Goal: Task Accomplishment & Management: Use online tool/utility

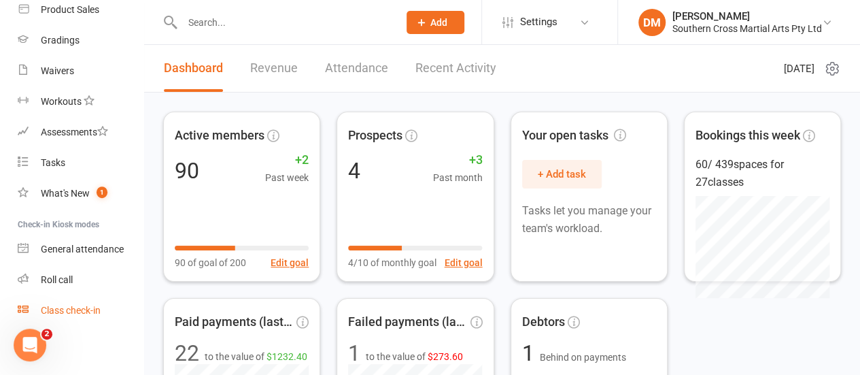
scroll to position [279, 0]
click at [75, 279] on link "Roll call" at bounding box center [81, 278] width 126 height 31
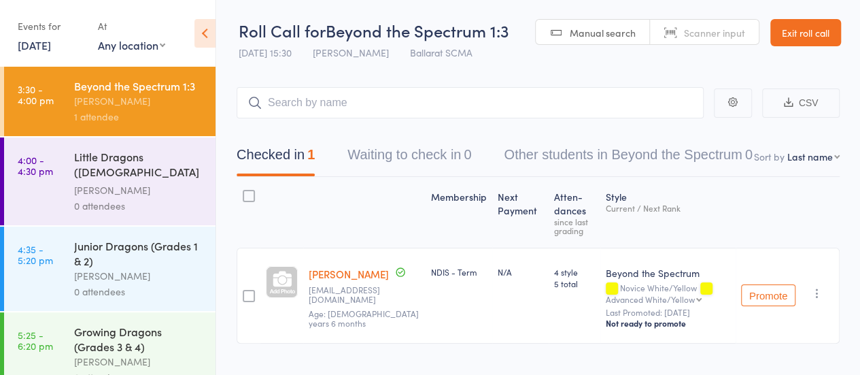
drag, startPoint x: 0, startPoint y: 0, endPoint x: 308, endPoint y: 105, distance: 325.6
click at [308, 105] on input "search" at bounding box center [470, 102] width 467 height 31
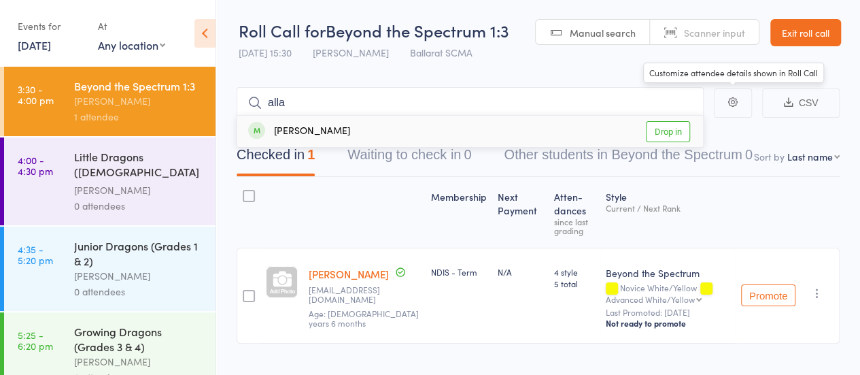
type input "alla"
click at [675, 128] on link "Drop in" at bounding box center [668, 131] width 44 height 21
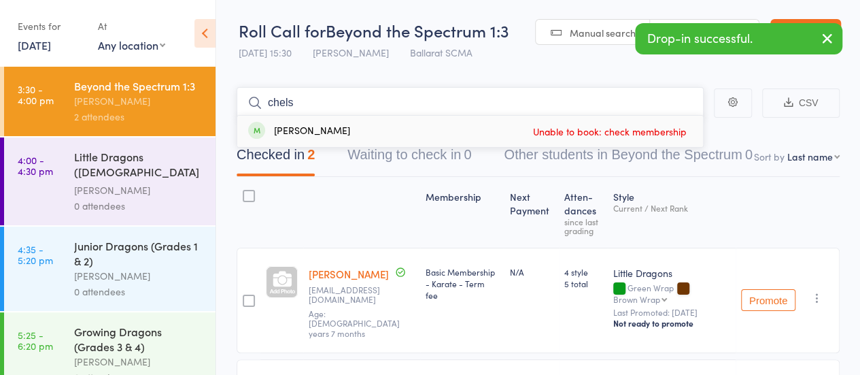
type input "chels"
click at [316, 130] on div "[PERSON_NAME]" at bounding box center [299, 132] width 102 height 16
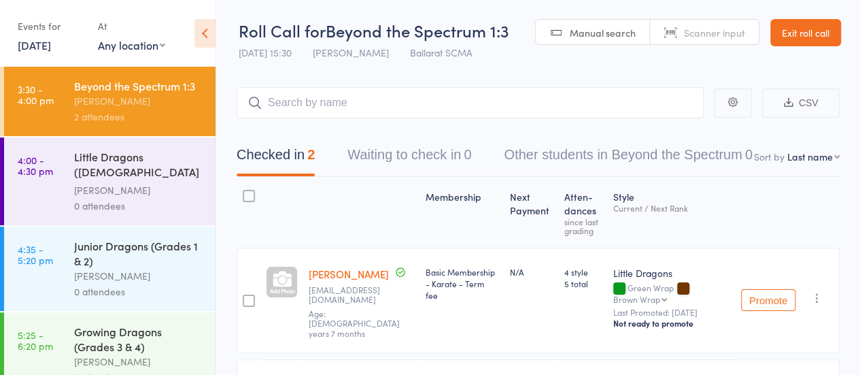
click at [821, 32] on link "Exit roll call" at bounding box center [805, 32] width 71 height 27
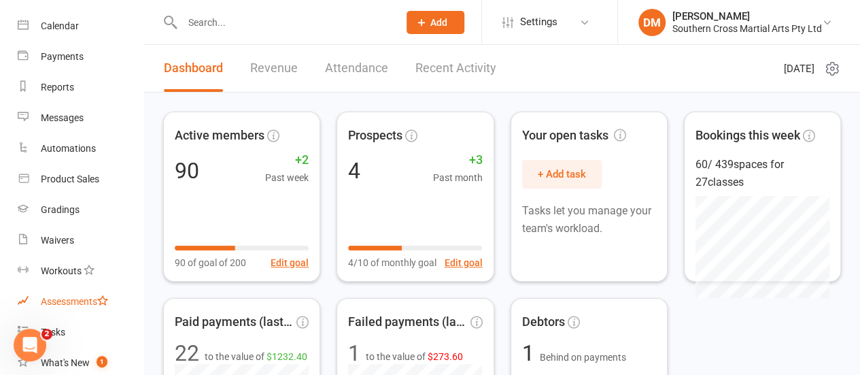
scroll to position [7, 0]
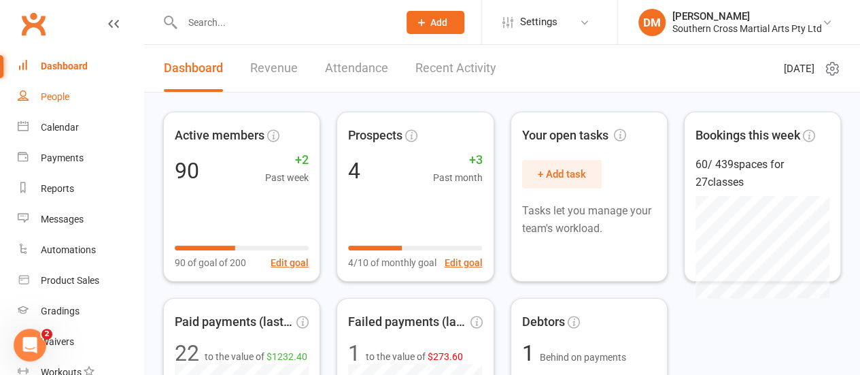
click at [53, 95] on div "People" at bounding box center [55, 96] width 29 height 11
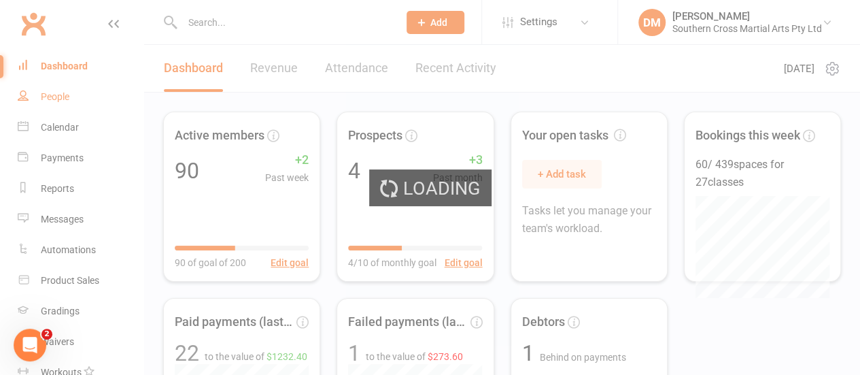
select select "100"
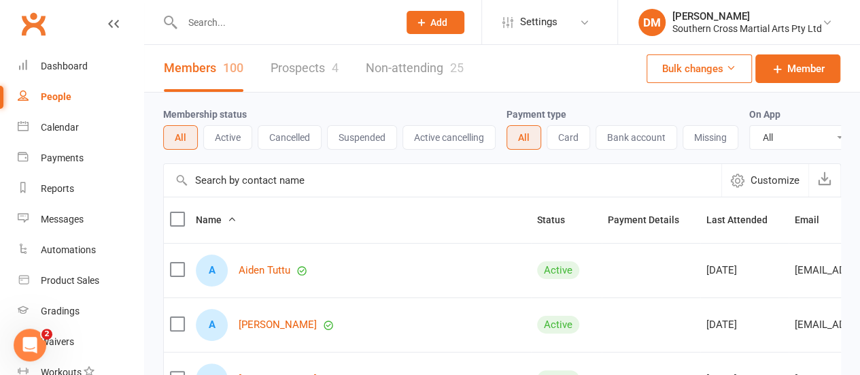
click at [227, 20] on input "text" at bounding box center [283, 22] width 211 height 19
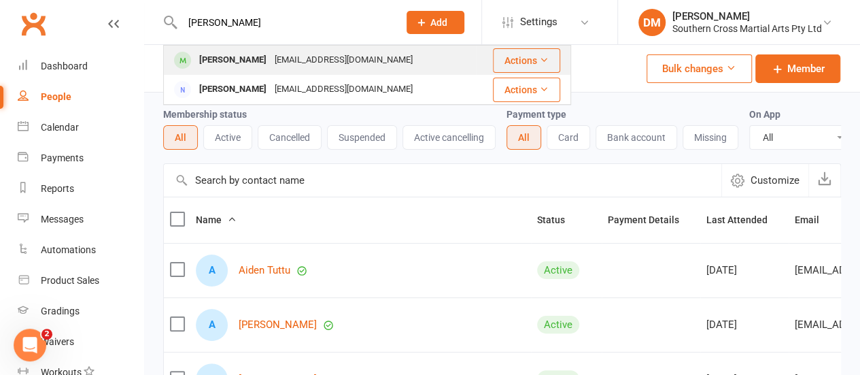
type input "chelsea"
click at [381, 70] on div "Chelsea Ding Xiang4995@gmail.com" at bounding box center [320, 60] width 311 height 28
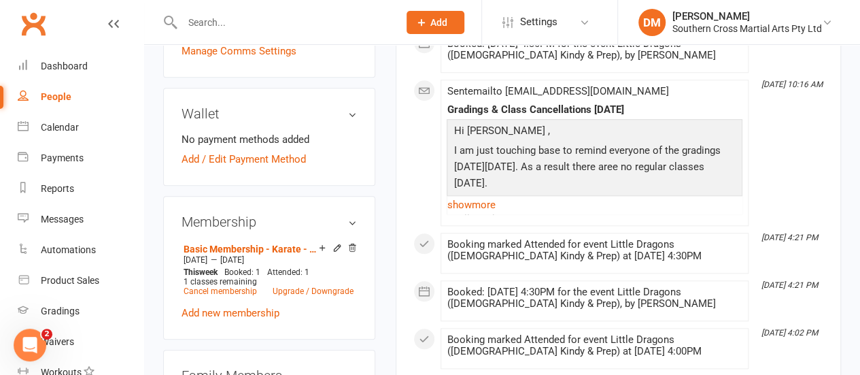
scroll to position [544, 0]
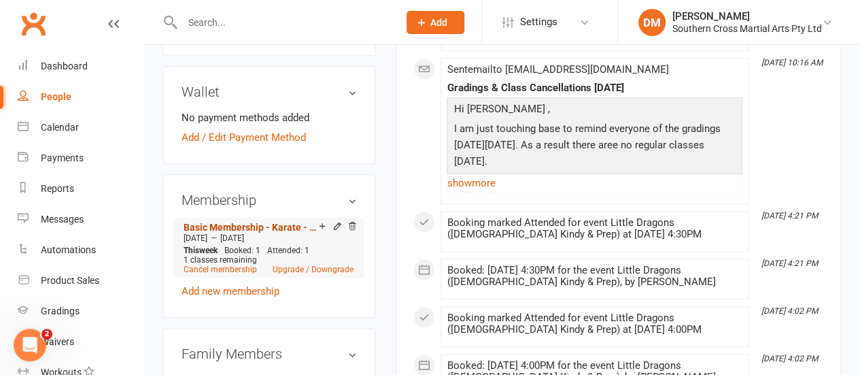
click at [284, 222] on link "Basic Membership - Karate - Term fee" at bounding box center [251, 227] width 135 height 11
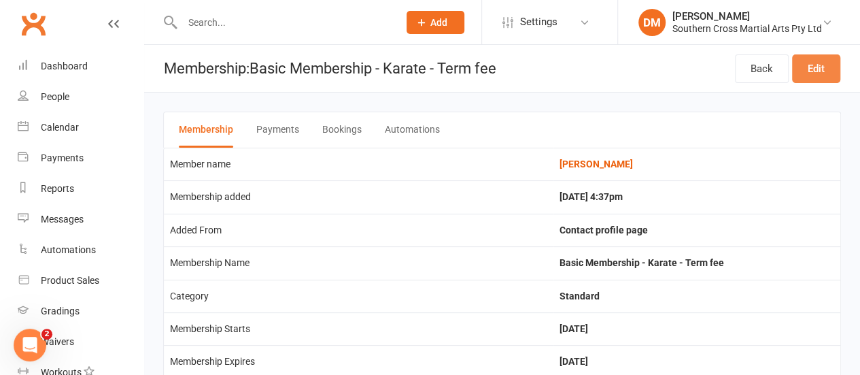
click at [812, 75] on link "Edit" at bounding box center [816, 68] width 48 height 29
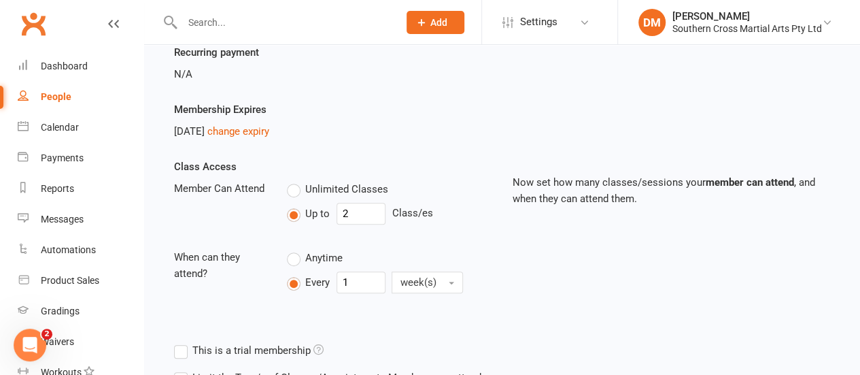
scroll to position [204, 0]
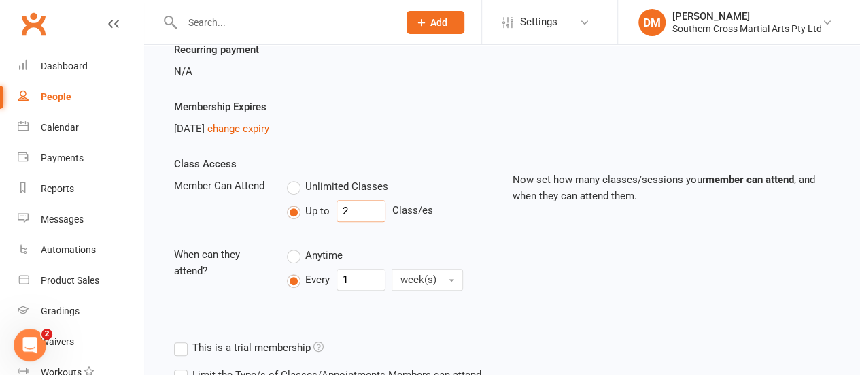
click at [343, 213] on input "2" at bounding box center [361, 211] width 49 height 22
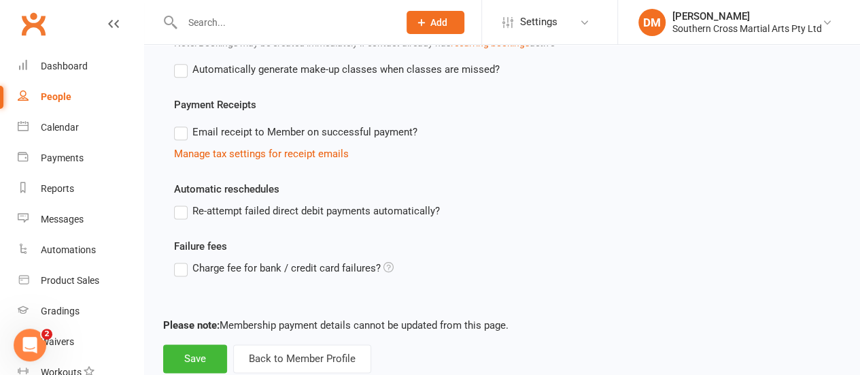
scroll to position [826, 0]
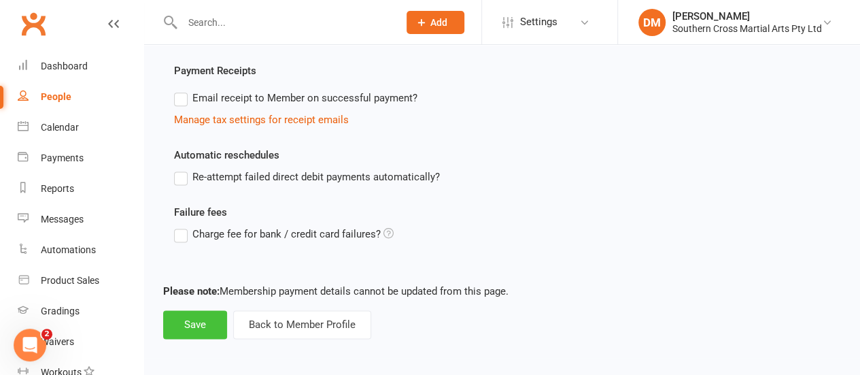
type input "3"
click at [180, 315] on button "Save" at bounding box center [195, 324] width 64 height 29
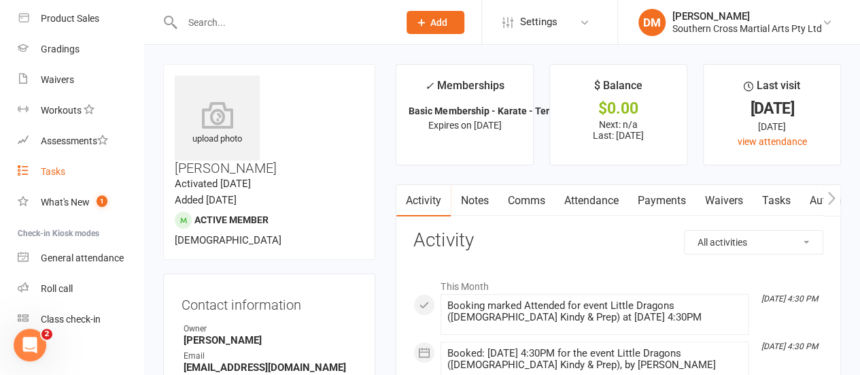
scroll to position [279, 0]
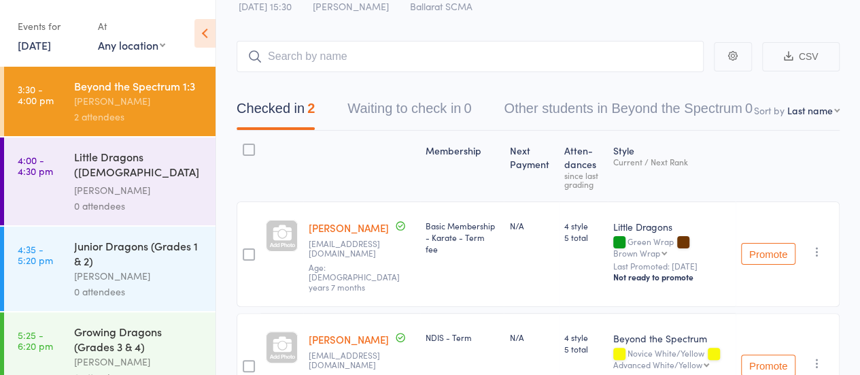
scroll to position [68, 0]
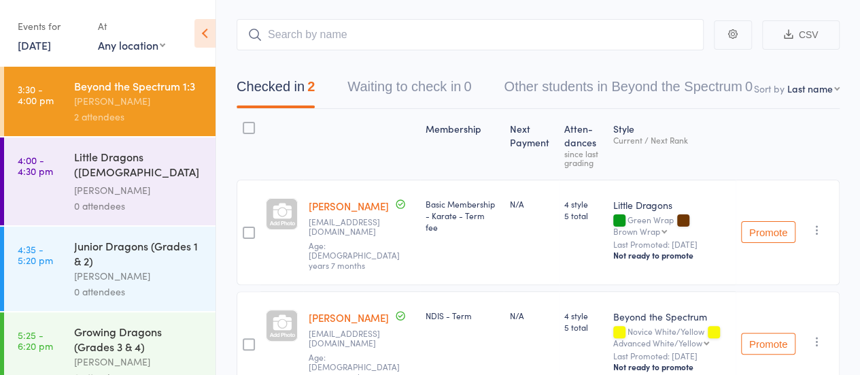
click at [341, 39] on input "search" at bounding box center [470, 34] width 467 height 31
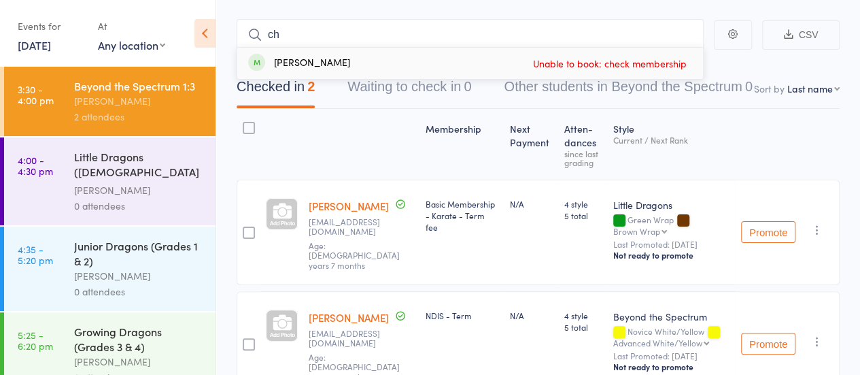
type input "c"
type input "amara"
click at [685, 62] on link "Drop in" at bounding box center [668, 63] width 44 height 21
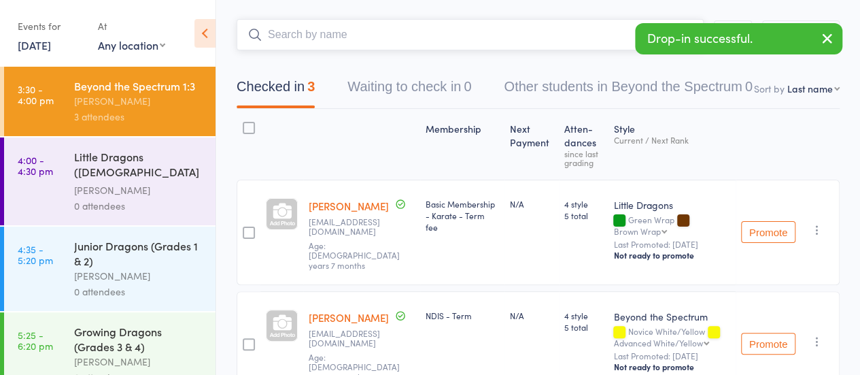
click at [352, 41] on input "search" at bounding box center [470, 34] width 467 height 31
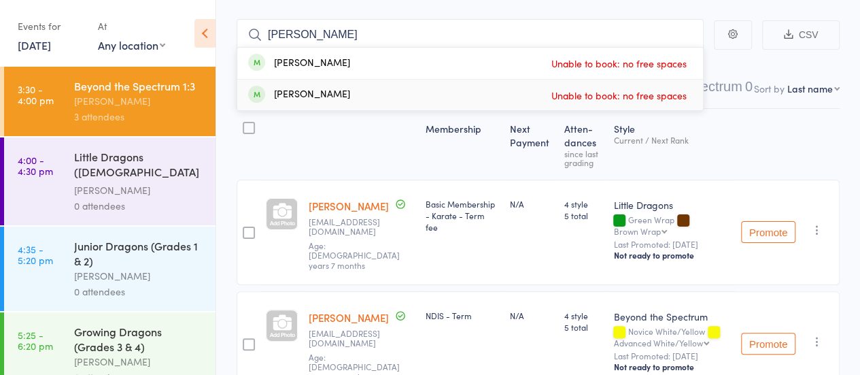
click at [410, 167] on div at bounding box center [361, 144] width 117 height 58
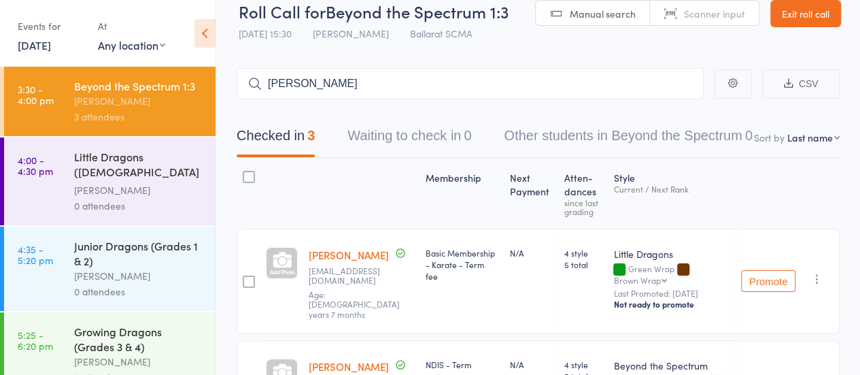
scroll to position [0, 0]
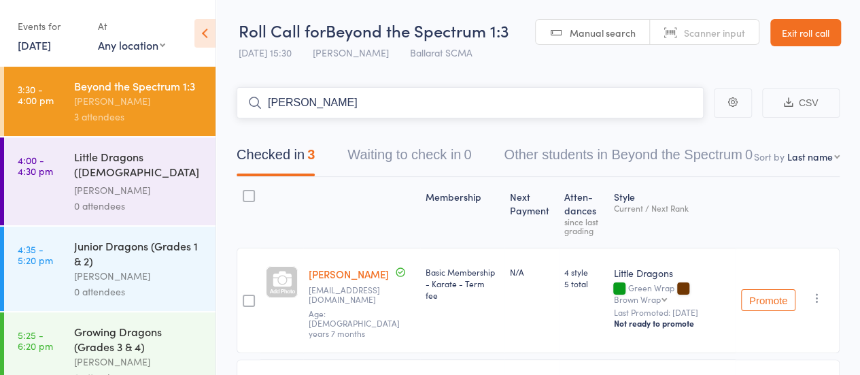
click at [313, 105] on input "[PERSON_NAME]" at bounding box center [470, 102] width 467 height 31
drag, startPoint x: 313, startPoint y: 105, endPoint x: 257, endPoint y: 111, distance: 56.7
click at [257, 111] on input "[PERSON_NAME]" at bounding box center [470, 102] width 467 height 31
type input "[PERSON_NAME]"
click at [112, 167] on div "Little Dragons ([DEMOGRAPHIC_DATA] Kindy & Prep)" at bounding box center [139, 165] width 130 height 33
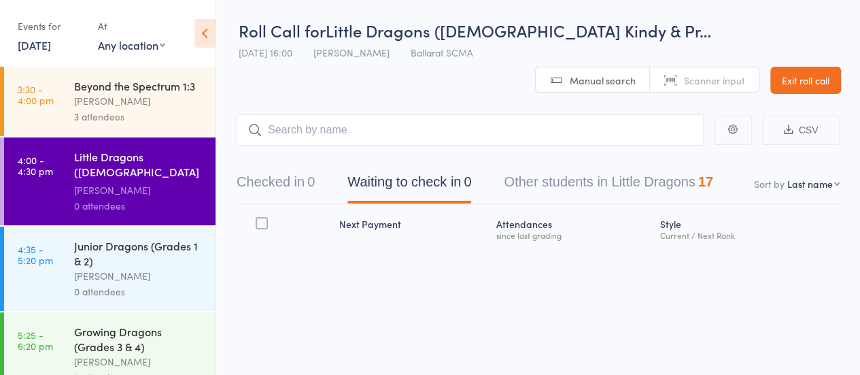
click at [105, 109] on div "[PERSON_NAME]" at bounding box center [139, 101] width 130 height 16
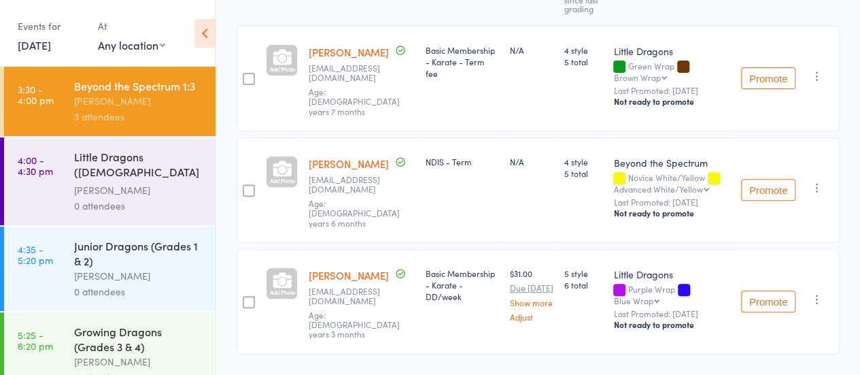
scroll to position [229, 0]
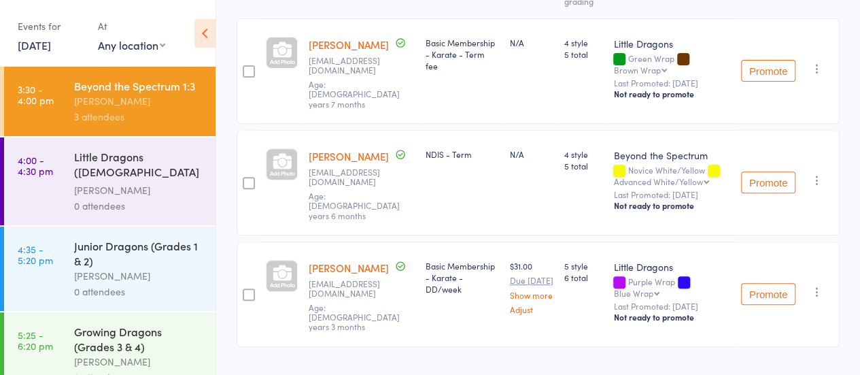
click at [813, 285] on icon "button" at bounding box center [818, 292] width 14 height 14
click at [778, 310] on li "Undo check-in" at bounding box center [769, 318] width 112 height 17
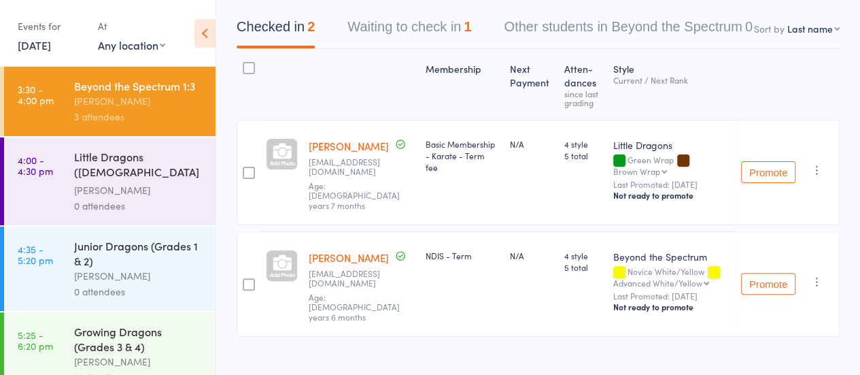
click at [820, 165] on icon "button" at bounding box center [818, 170] width 14 height 14
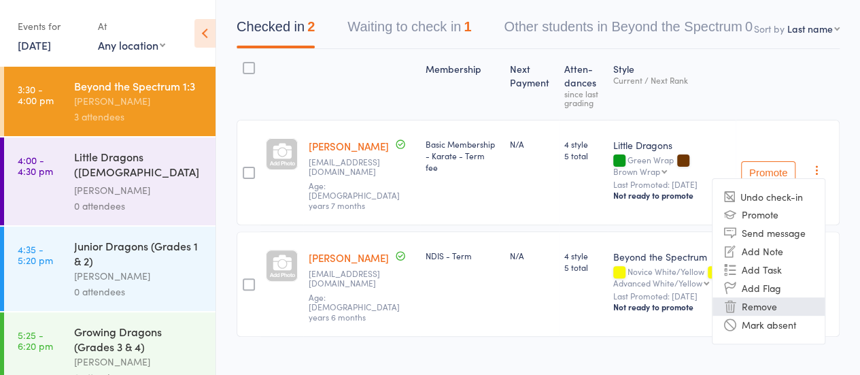
click at [776, 300] on li "Remove" at bounding box center [769, 306] width 112 height 18
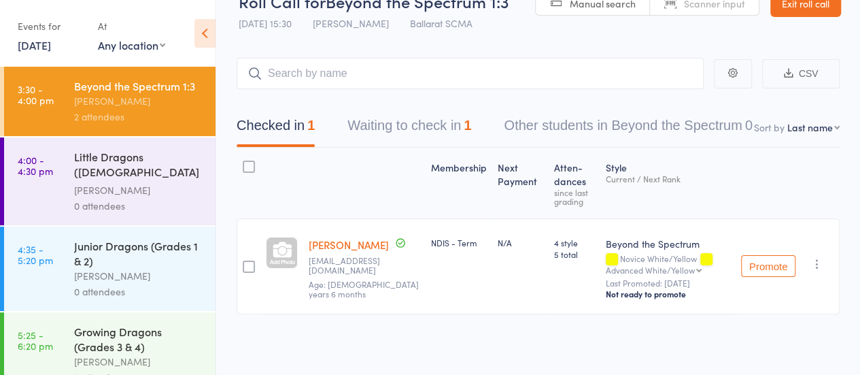
scroll to position [27, 0]
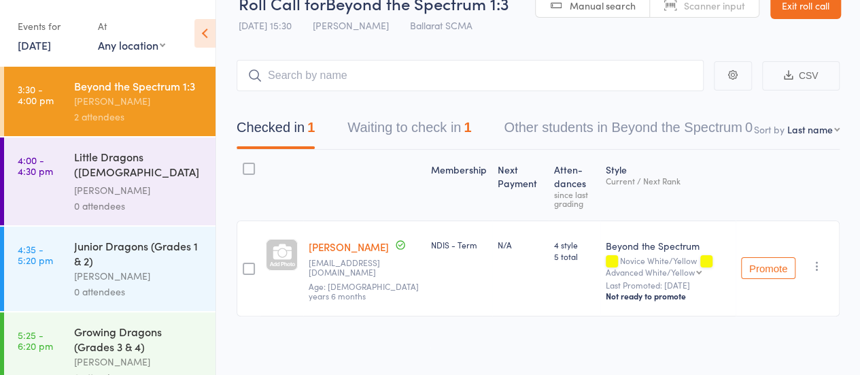
click at [431, 128] on button "Waiting to check in 1" at bounding box center [409, 131] width 124 height 36
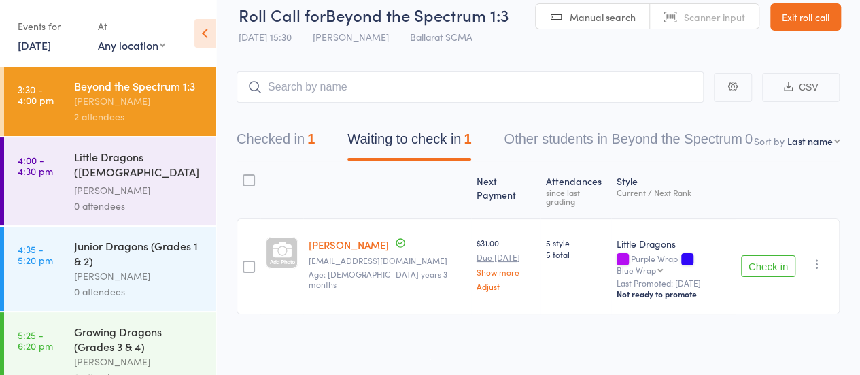
scroll to position [1, 0]
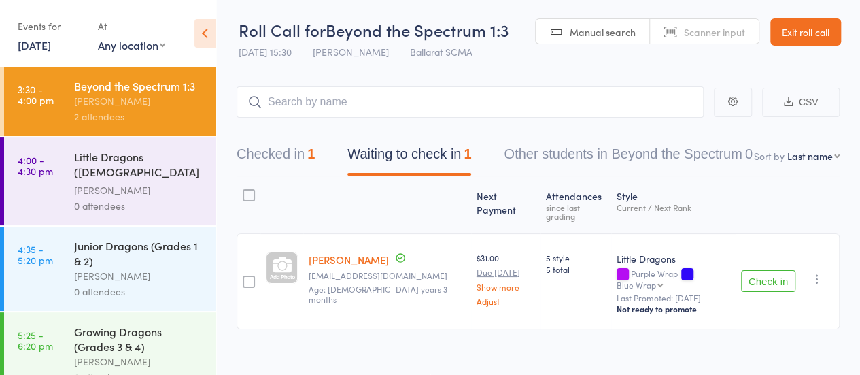
click at [813, 272] on icon "button" at bounding box center [818, 279] width 14 height 14
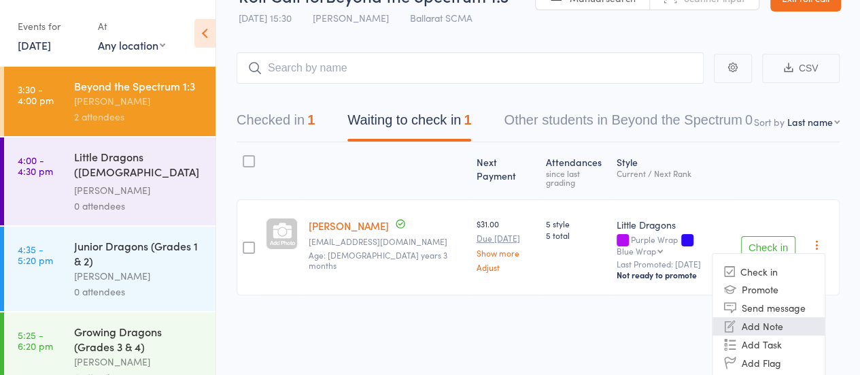
scroll to position [63, 0]
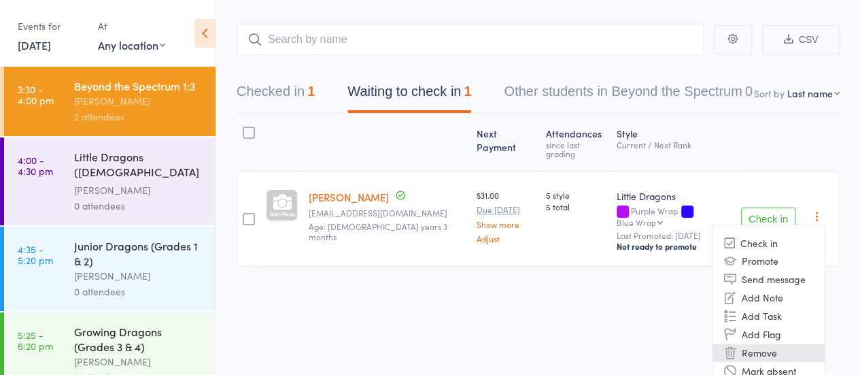
click at [770, 343] on li "Remove" at bounding box center [769, 352] width 112 height 18
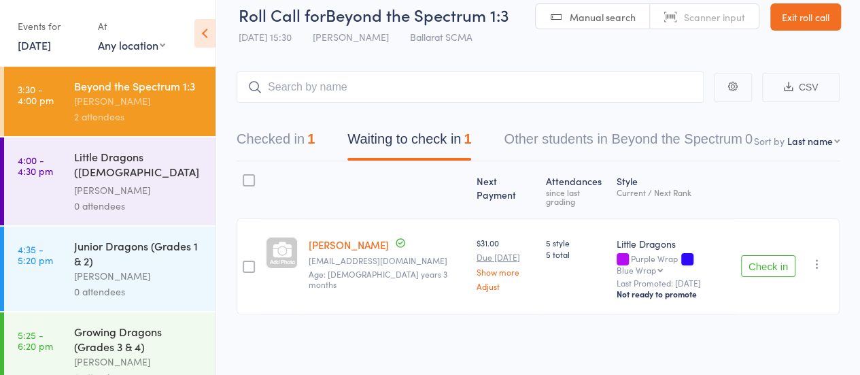
scroll to position [1, 0]
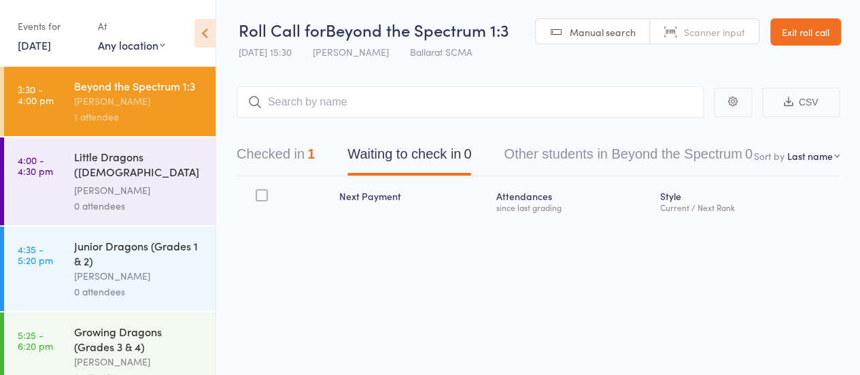
click at [113, 172] on div "Little Dragons ([DEMOGRAPHIC_DATA] Kindy & Prep)" at bounding box center [139, 165] width 130 height 33
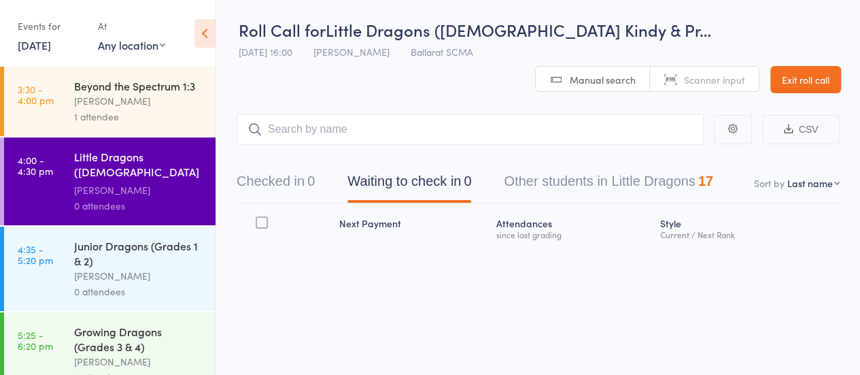
click at [311, 128] on input "search" at bounding box center [470, 129] width 467 height 31
type input "chel"
click at [671, 160] on link "Drop in" at bounding box center [668, 158] width 44 height 21
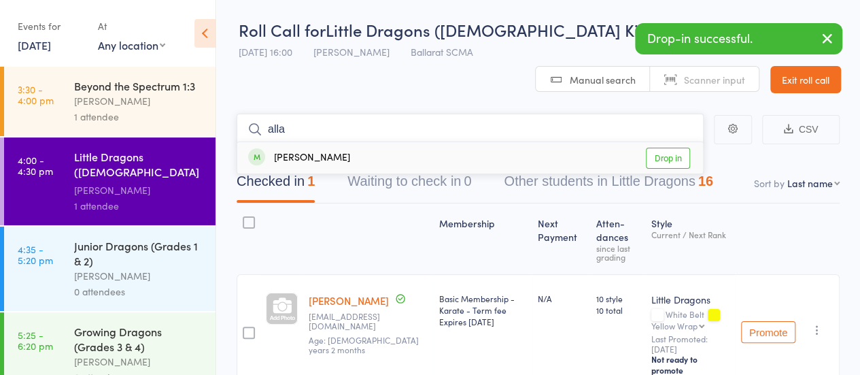
type input "alla"
click at [683, 163] on link "Drop in" at bounding box center [668, 158] width 44 height 21
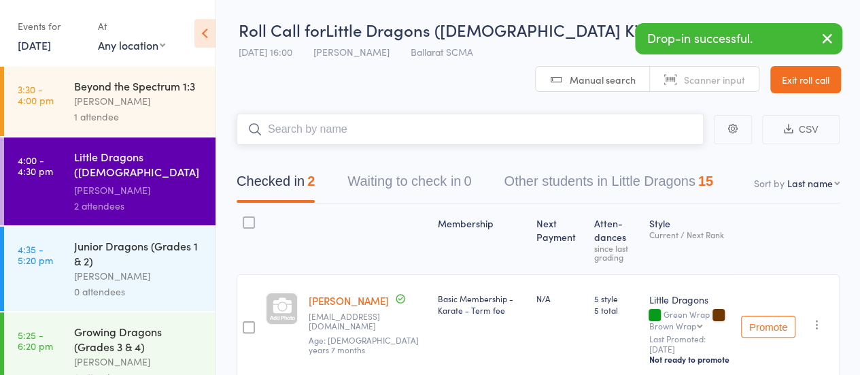
click at [292, 123] on input "search" at bounding box center [470, 129] width 467 height 31
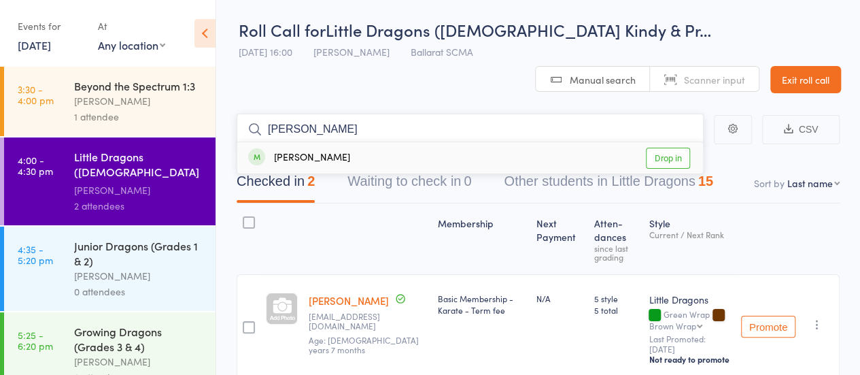
type input "[PERSON_NAME]"
click at [673, 154] on link "Drop in" at bounding box center [668, 158] width 44 height 21
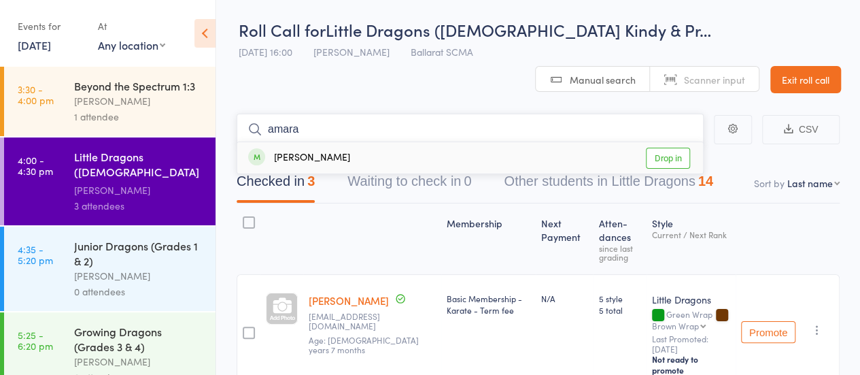
type input "amara"
click at [661, 156] on link "Drop in" at bounding box center [668, 158] width 44 height 21
type input "[PERSON_NAME]"
click at [664, 158] on link "Drop in" at bounding box center [668, 158] width 44 height 21
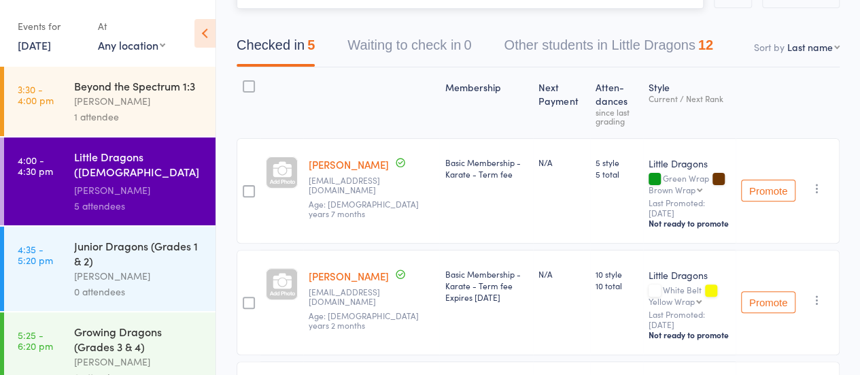
scroll to position [1, 0]
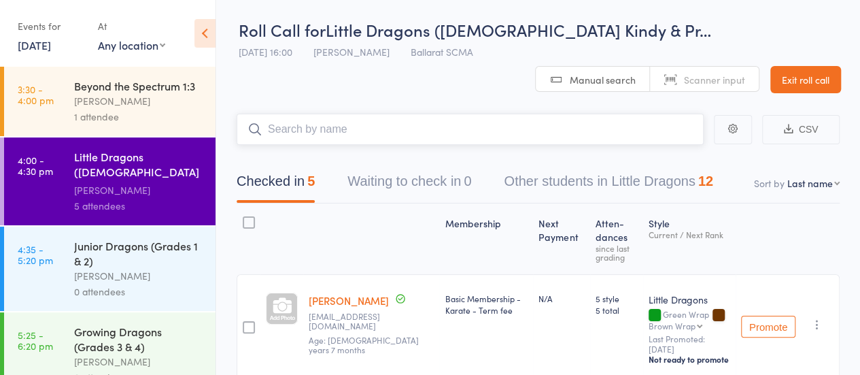
click at [292, 133] on input "search" at bounding box center [470, 129] width 467 height 31
type input "sky"
click at [661, 156] on link "Drop in" at bounding box center [668, 158] width 44 height 21
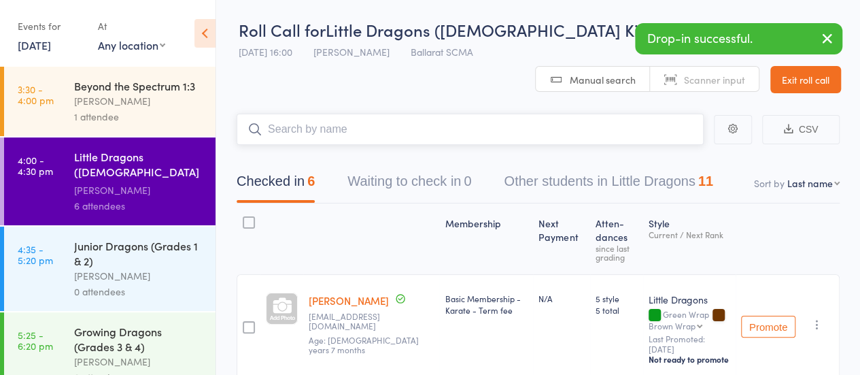
click at [331, 133] on input "search" at bounding box center [470, 129] width 467 height 31
type input "matthe"
click at [677, 160] on link "Drop in" at bounding box center [668, 158] width 44 height 21
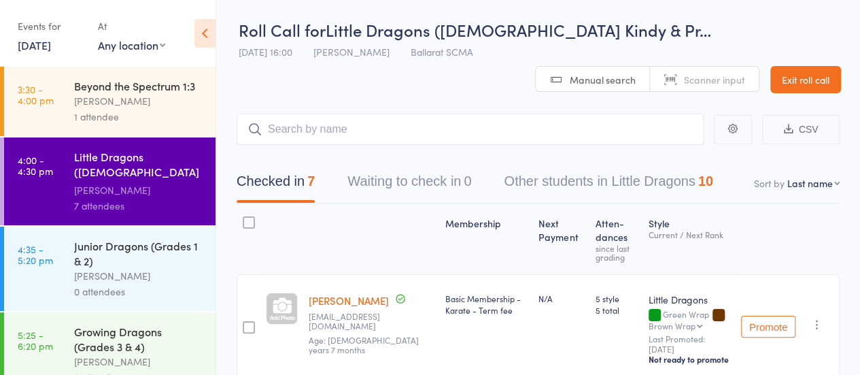
click at [104, 265] on div "Junior Dragons (Grades 1 & 2)" at bounding box center [139, 253] width 130 height 30
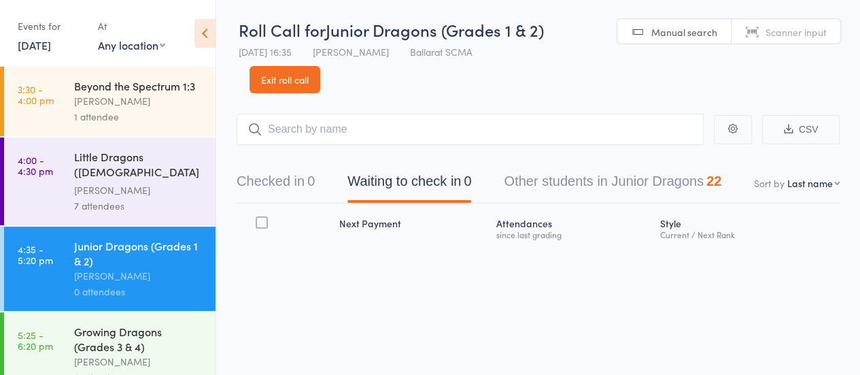
click at [118, 182] on div "Little Dragons ([DEMOGRAPHIC_DATA] Kindy & Prep)" at bounding box center [139, 165] width 130 height 33
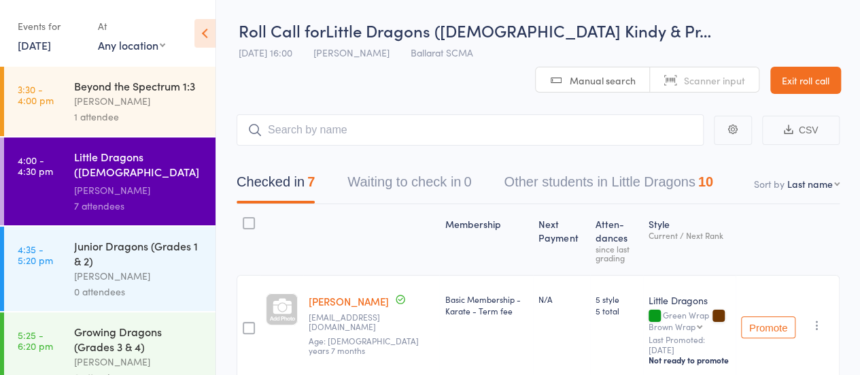
click at [352, 130] on input "search" at bounding box center [470, 129] width 467 height 31
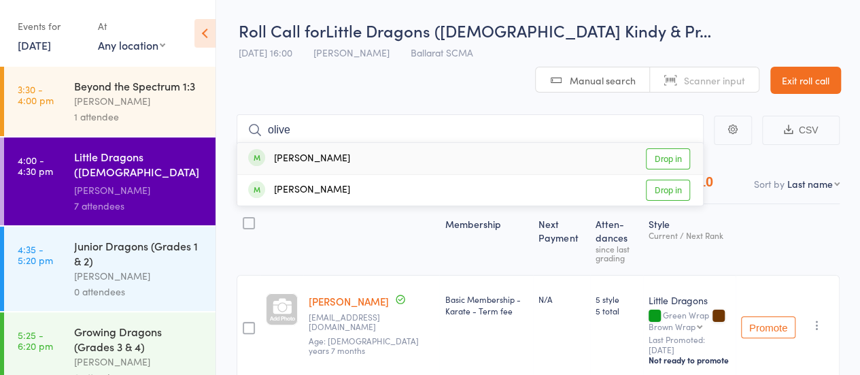
type input "olive"
click at [673, 155] on link "Drop in" at bounding box center [668, 158] width 44 height 21
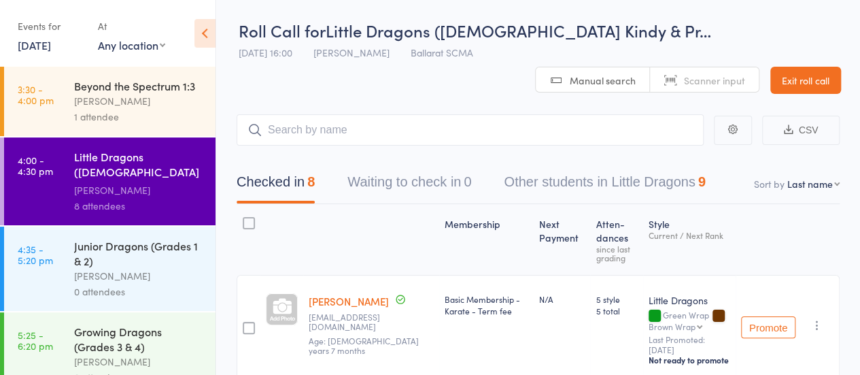
click at [106, 260] on div "Junior Dragons (Grades 1 & 2)" at bounding box center [139, 253] width 130 height 30
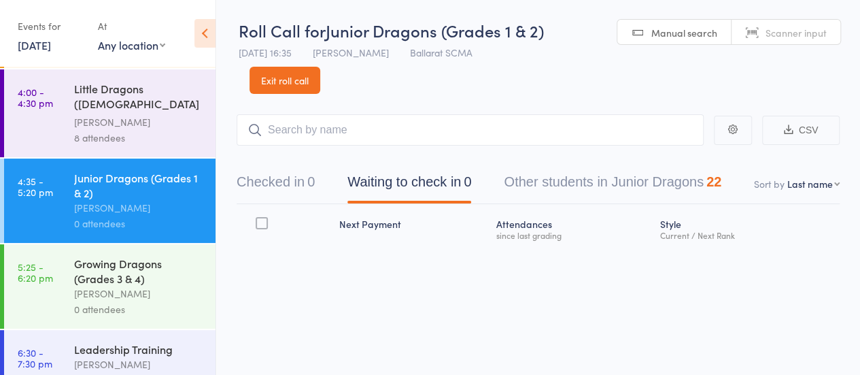
scroll to position [105, 0]
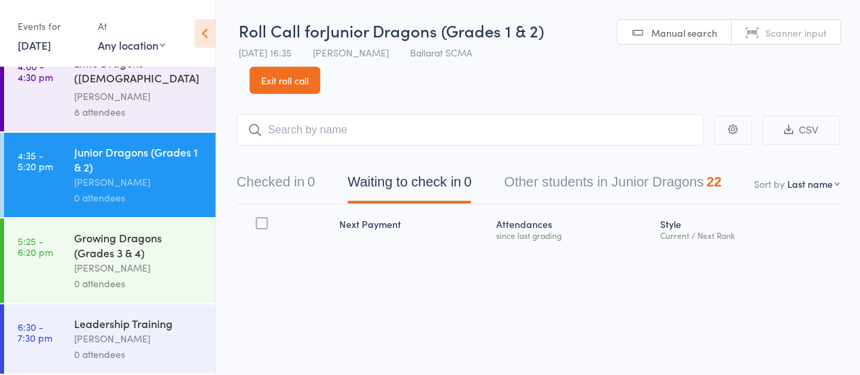
click at [360, 134] on input "search" at bounding box center [470, 129] width 467 height 31
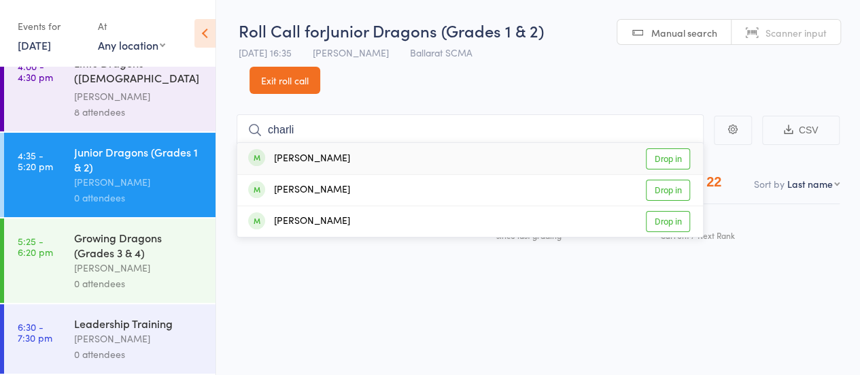
type input "charli"
click at [659, 156] on link "Drop in" at bounding box center [668, 158] width 44 height 21
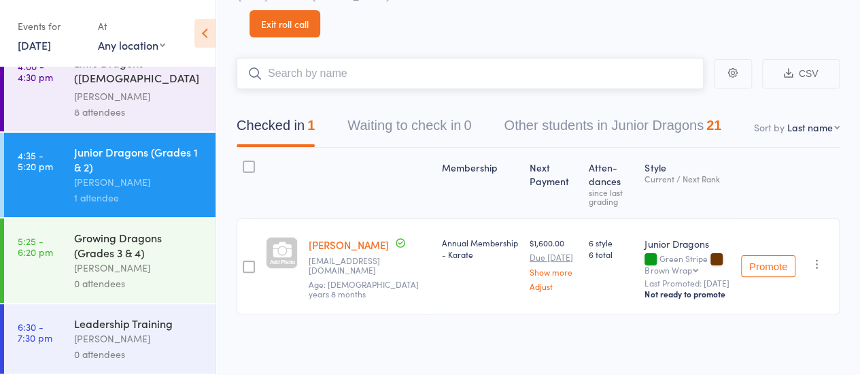
scroll to position [64, 0]
click at [306, 64] on input "search" at bounding box center [470, 73] width 467 height 31
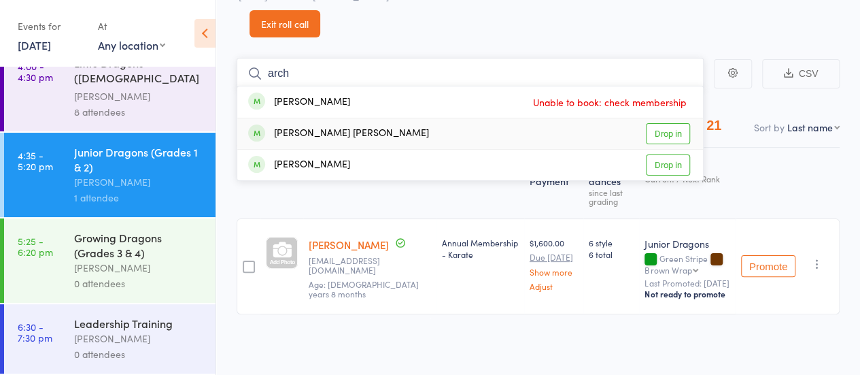
type input "arch"
click at [658, 131] on link "Drop in" at bounding box center [668, 133] width 44 height 21
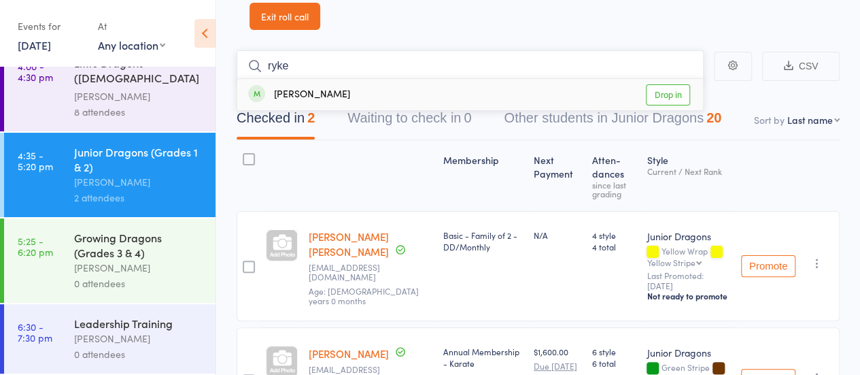
type input "ryke"
click at [673, 95] on link "Drop in" at bounding box center [668, 94] width 44 height 21
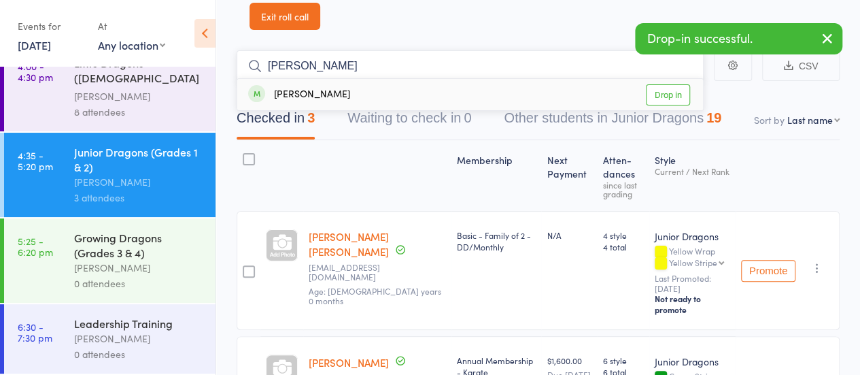
type input "[PERSON_NAME]"
click at [681, 103] on link "Drop in" at bounding box center [668, 94] width 44 height 21
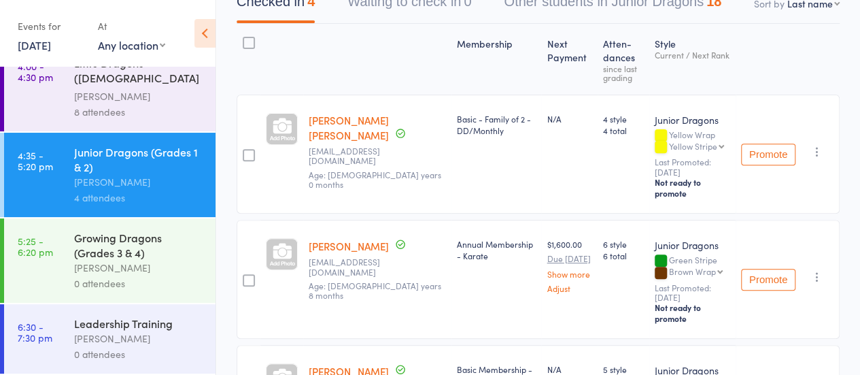
scroll to position [56, 0]
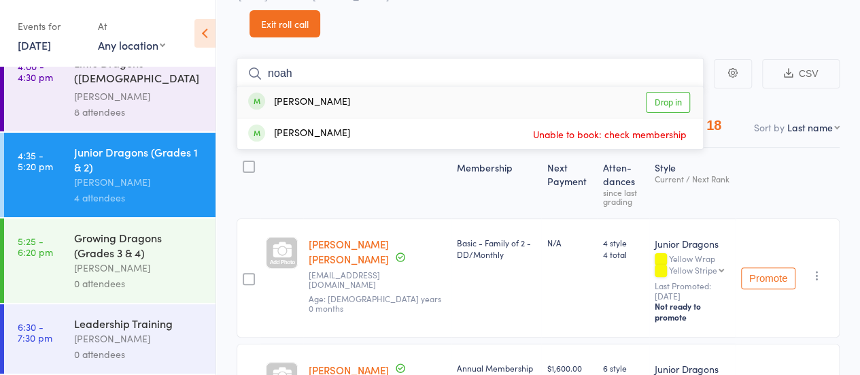
type input "noah"
click at [679, 100] on link "Drop in" at bounding box center [668, 102] width 44 height 21
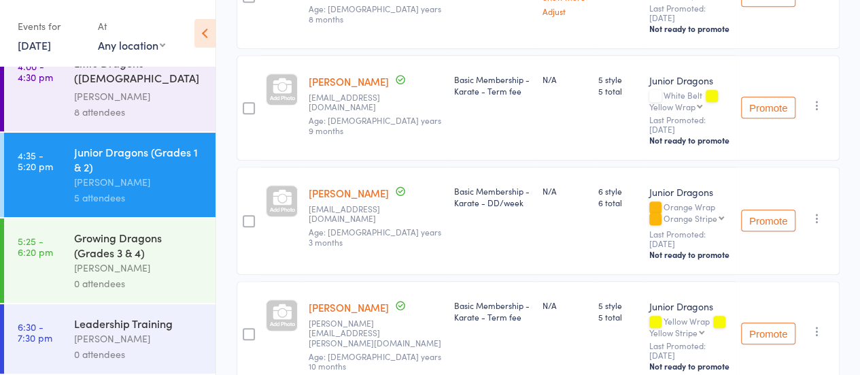
scroll to position [507, 0]
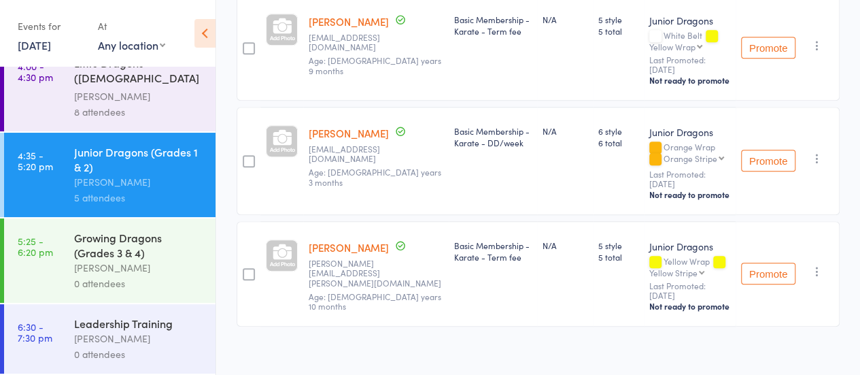
click at [814, 152] on icon "button" at bounding box center [818, 159] width 14 height 14
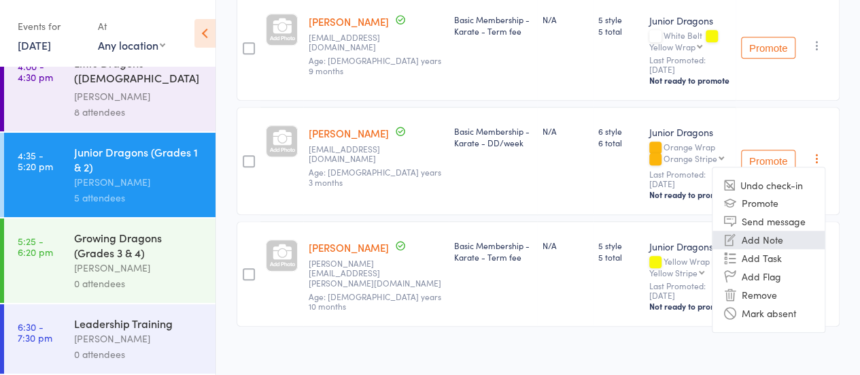
click at [771, 233] on li "Add Note" at bounding box center [769, 240] width 112 height 18
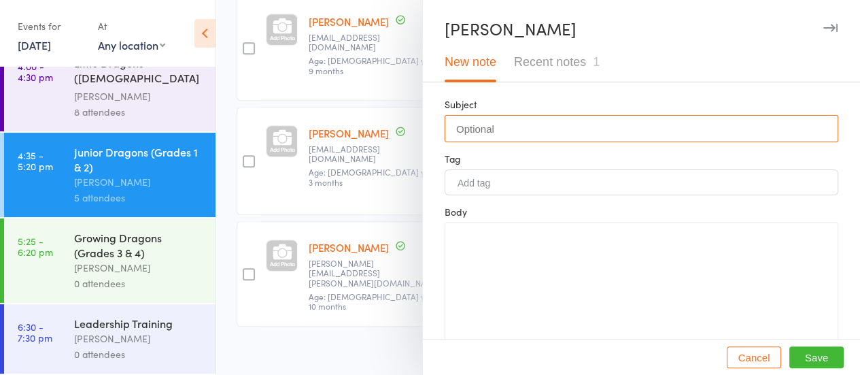
click at [524, 130] on input "text" at bounding box center [642, 128] width 394 height 27
type input "N"
type input "Behaviour"
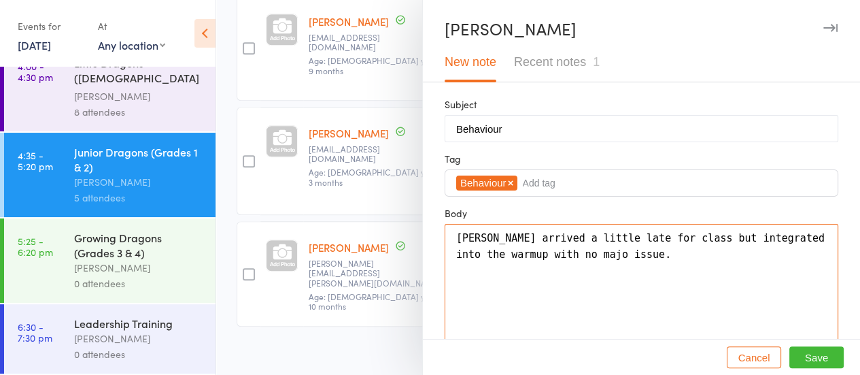
click at [560, 251] on textarea "[PERSON_NAME] arrived a little late for class but integrated into the warmup wi…" at bounding box center [642, 287] width 394 height 126
click at [560, 252] on textarea "[PERSON_NAME] arrived a little late for class but integrated into the warmup wi…" at bounding box center [642, 287] width 394 height 126
click at [600, 254] on textarea "[PERSON_NAME] arrived a little late for class but integrated into the warmup wi…" at bounding box center [642, 287] width 394 height 126
click at [626, 251] on textarea "[PERSON_NAME] arrived a little late for class but integrated into the warmup wi…" at bounding box center [642, 287] width 394 height 126
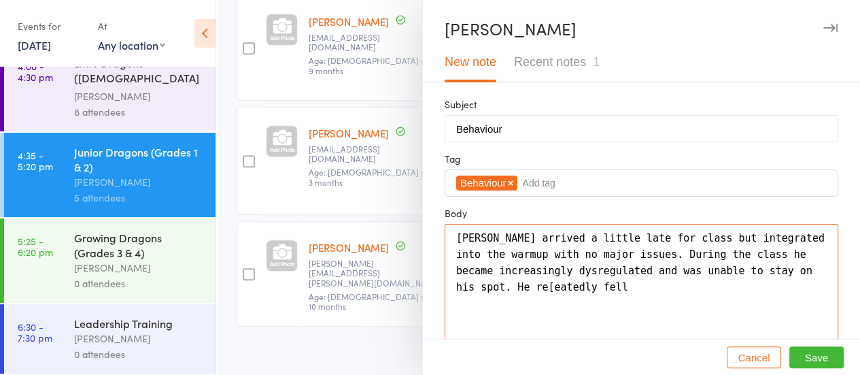
click at [468, 285] on textarea "[PERSON_NAME] arrived a little late for class but integrated into the warmup wi…" at bounding box center [642, 287] width 394 height 126
click at [473, 285] on textarea "[PERSON_NAME] arrived a little late for class but integrated into the warmup wi…" at bounding box center [642, 287] width 394 height 126
click at [568, 286] on textarea "[PERSON_NAME] arrived a little late for class but integrated into the warmup wi…" at bounding box center [642, 287] width 394 height 126
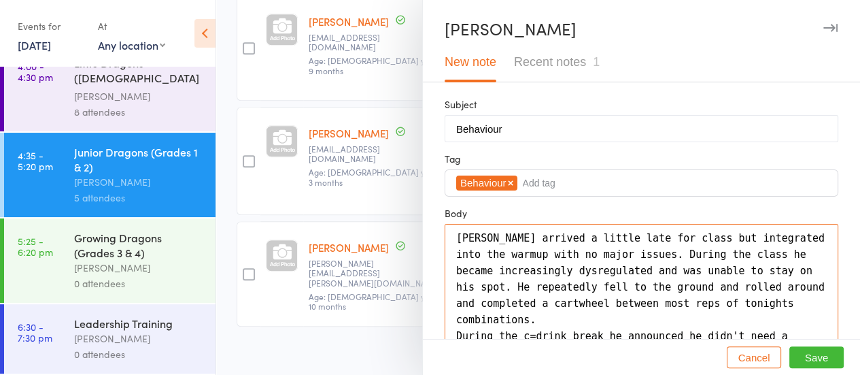
click at [526, 320] on textarea "[PERSON_NAME] arrived a little late for class but integrated into the warmup wi…" at bounding box center [642, 287] width 394 height 126
click at [678, 330] on textarea "[PERSON_NAME] arrived a little late for class but integrated into the warmup wi…" at bounding box center [642, 287] width 394 height 126
click at [670, 329] on textarea "[PERSON_NAME] arrived a little late for class but integrated into the warmup wi…" at bounding box center [642, 287] width 394 height 126
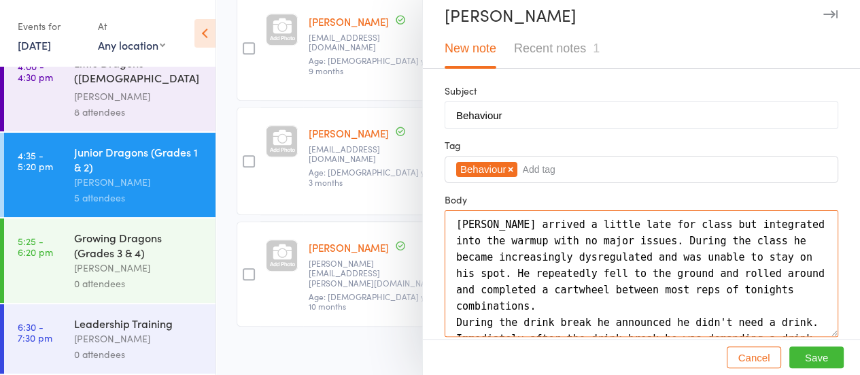
scroll to position [20, 0]
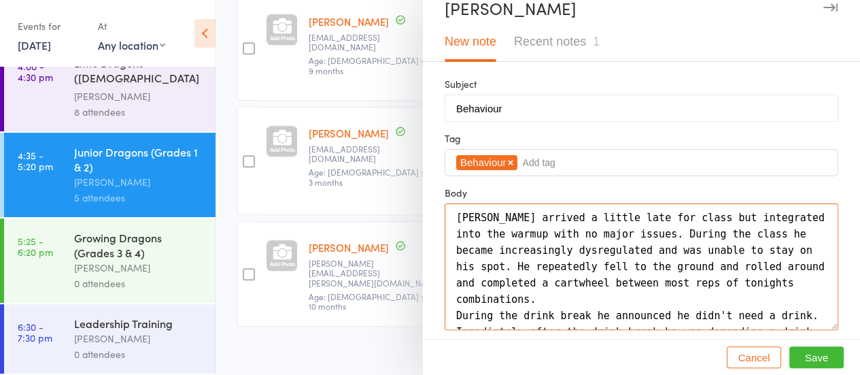
click at [797, 316] on textarea "[PERSON_NAME] arrived a little late for class but integrated into the warmup wi…" at bounding box center [642, 266] width 394 height 126
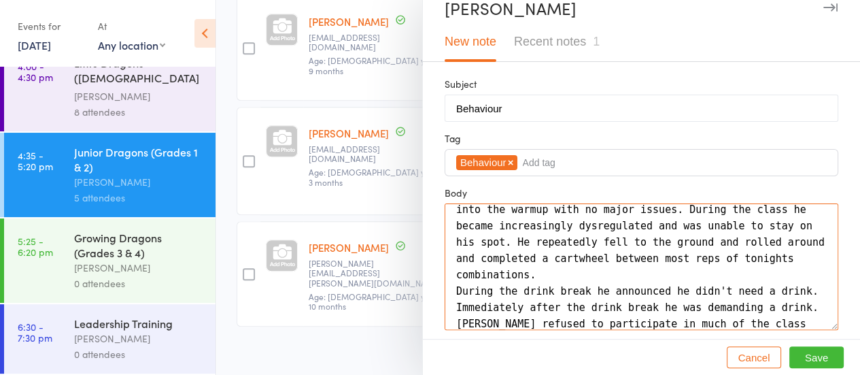
click at [499, 320] on textarea "[PERSON_NAME] arrived a little late for class but integrated into the warmup wi…" at bounding box center [642, 266] width 394 height 126
click at [751, 319] on textarea "[PERSON_NAME] arrived a little late for class but integrated into the warmup wi…" at bounding box center [642, 266] width 394 height 126
type textarea "[PERSON_NAME] arrived a little late for class but integrated into the warmup wi…"
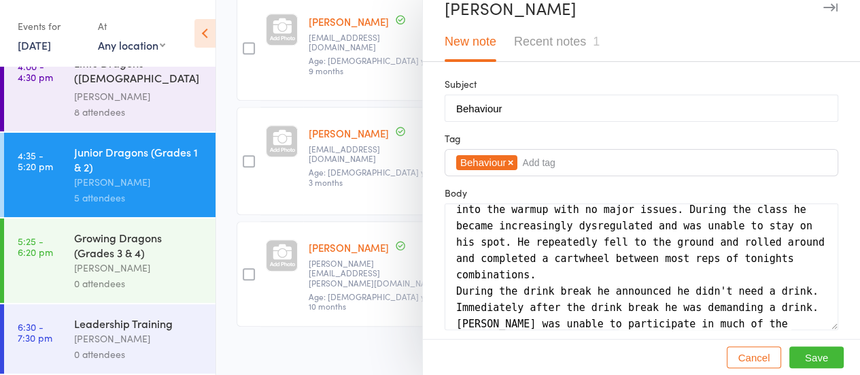
click at [813, 361] on button "Save" at bounding box center [816, 357] width 54 height 22
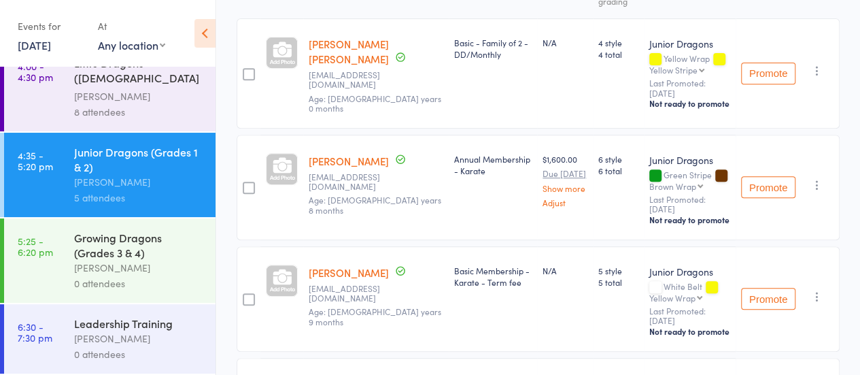
scroll to position [235, 0]
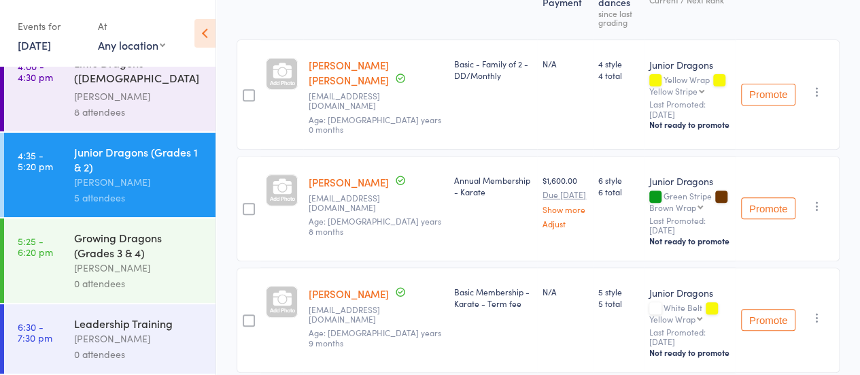
click at [820, 92] on icon "button" at bounding box center [818, 92] width 14 height 14
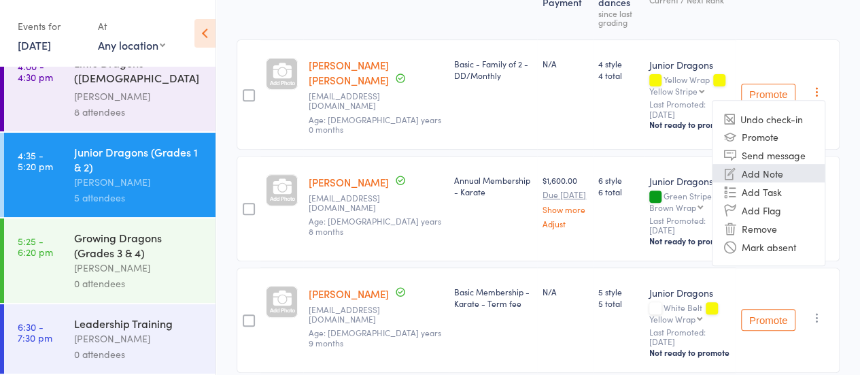
click at [770, 164] on li "Add Note" at bounding box center [769, 173] width 112 height 18
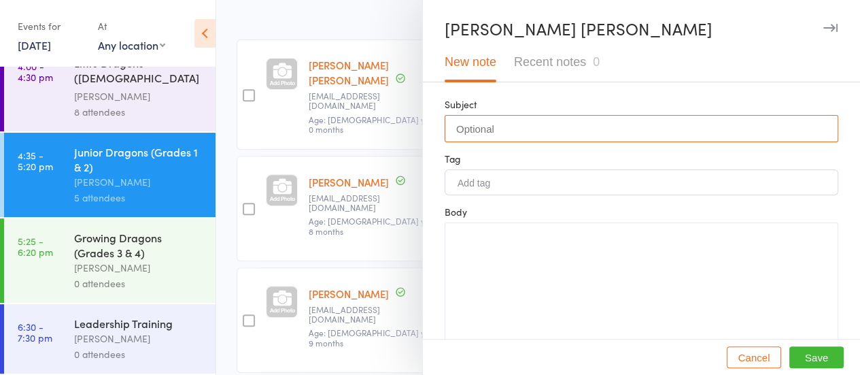
click at [510, 126] on input "text" at bounding box center [642, 128] width 394 height 27
type input "First Aid"
click at [515, 126] on input "First Aid" at bounding box center [642, 128] width 394 height 27
type input "First Aid Incident"
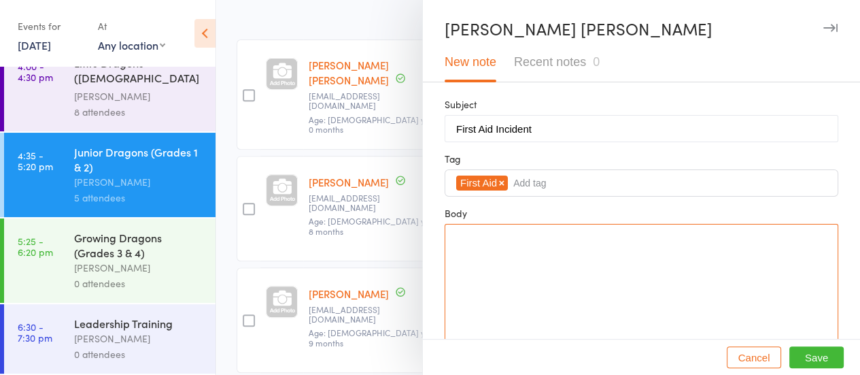
click at [487, 248] on textarea at bounding box center [642, 287] width 394 height 126
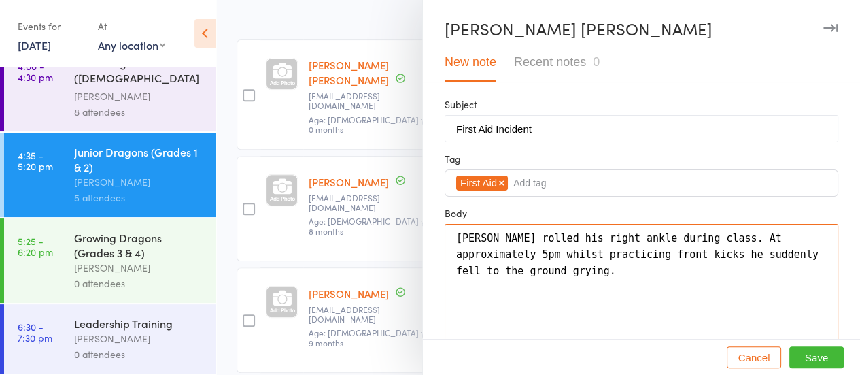
click at [457, 271] on textarea "[PERSON_NAME] rolled his right ankle during class. At approximately 5pm whilst …" at bounding box center [642, 287] width 394 height 126
click at [507, 266] on textarea "[PERSON_NAME] rolled his right ankle during class. At approximately 5pm whilst …" at bounding box center [642, 287] width 394 height 126
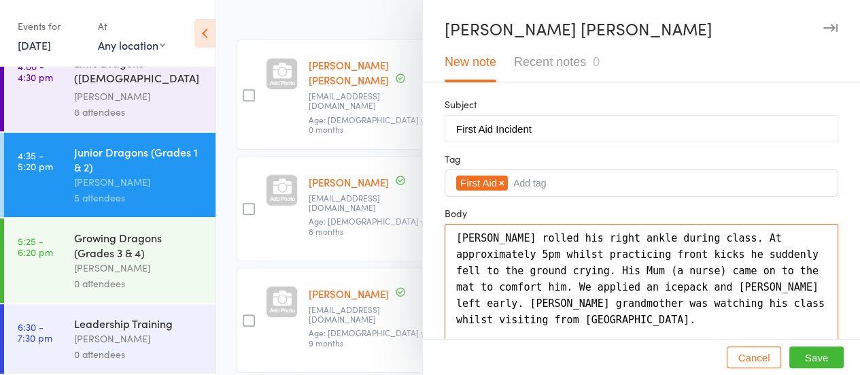
type textarea "[PERSON_NAME] rolled his right ankle during class. At approximately 5pm whilst …"
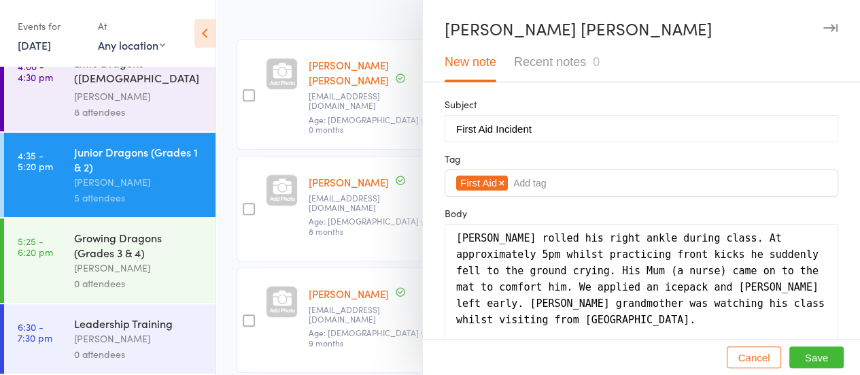
click at [796, 357] on button "Save" at bounding box center [816, 357] width 54 height 22
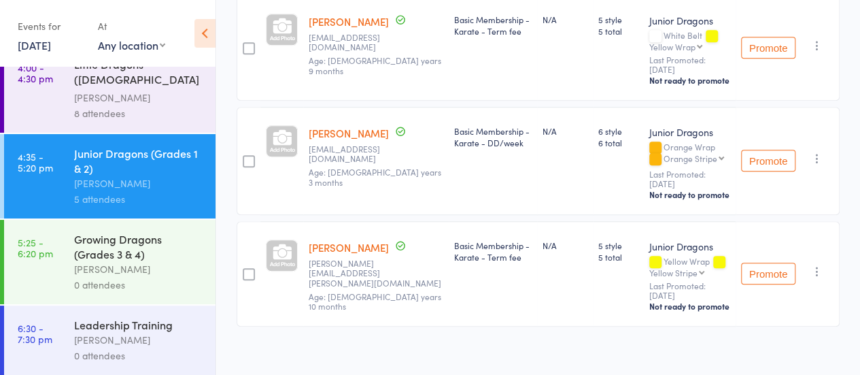
scroll to position [105, 0]
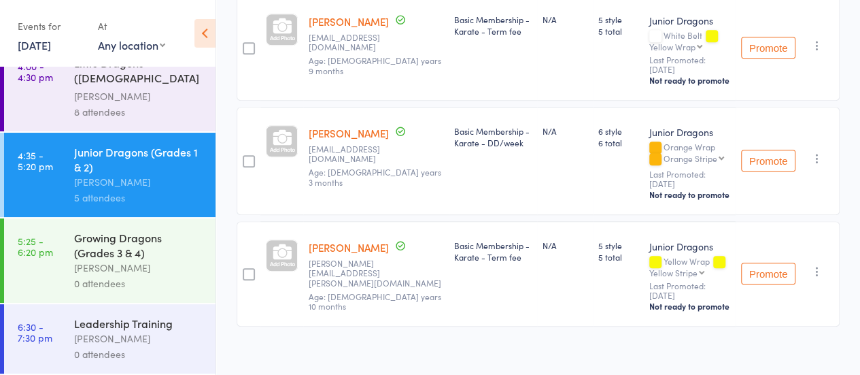
click at [131, 241] on div "Growing Dragons (Grades 3 & 4)" at bounding box center [139, 245] width 130 height 30
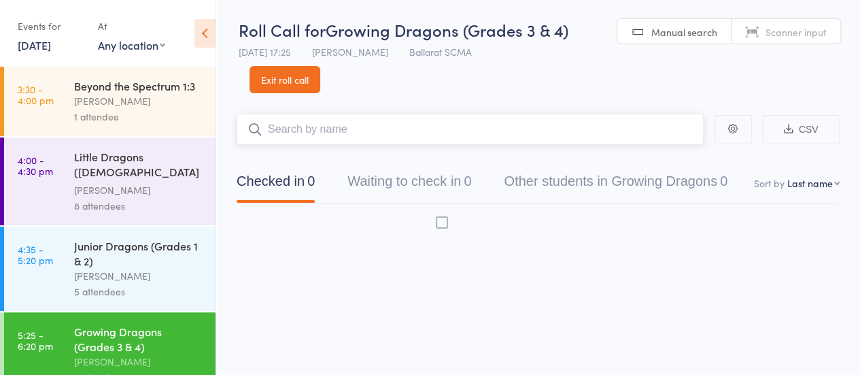
scroll to position [1, 0]
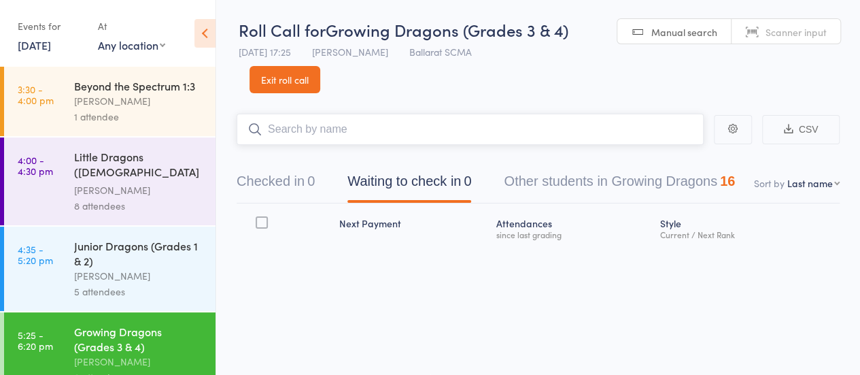
click at [299, 129] on input "search" at bounding box center [470, 129] width 467 height 31
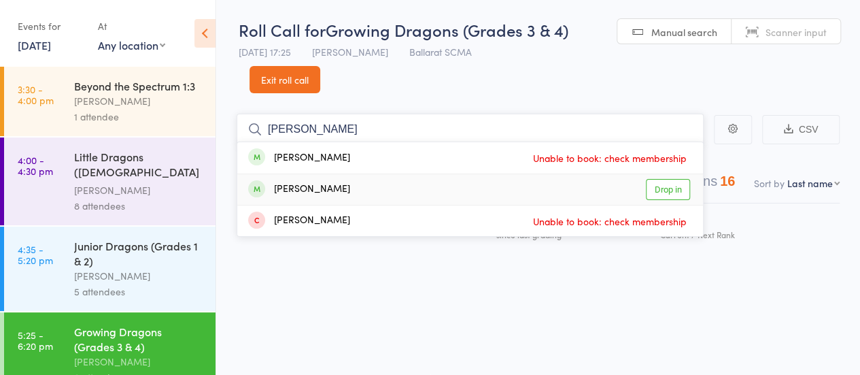
type input "[PERSON_NAME]"
click at [669, 195] on link "Drop in" at bounding box center [668, 189] width 44 height 21
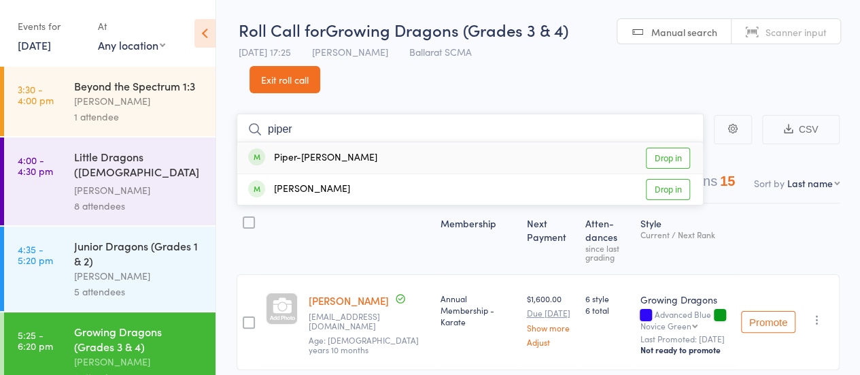
type input "piper"
click at [679, 162] on link "Drop in" at bounding box center [668, 158] width 44 height 21
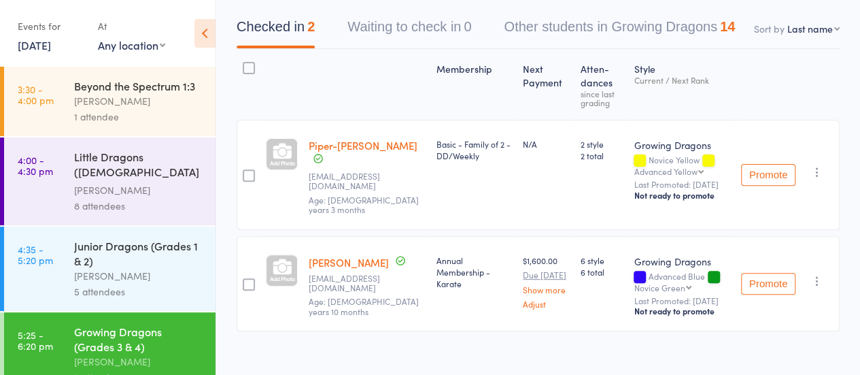
scroll to position [19, 0]
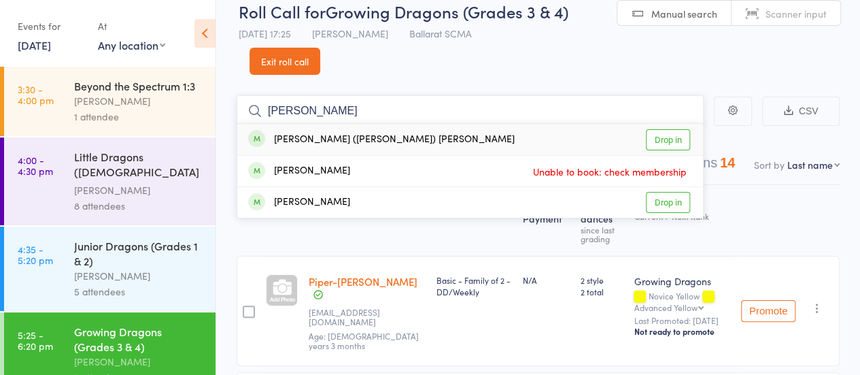
type input "[PERSON_NAME]"
click at [670, 137] on link "Drop in" at bounding box center [668, 139] width 44 height 21
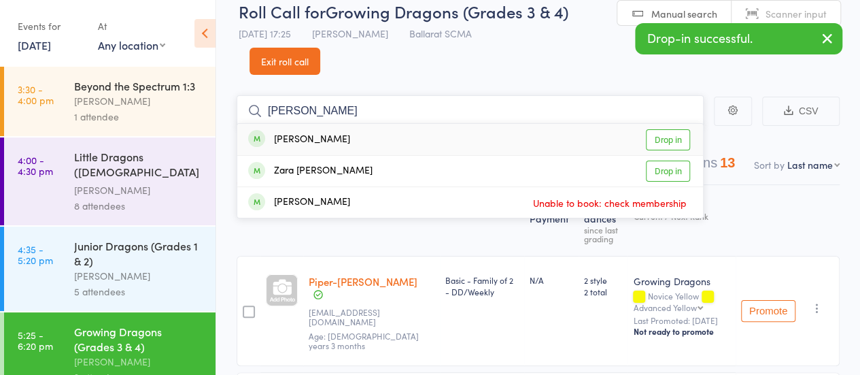
type input "[PERSON_NAME]"
click at [675, 138] on link "Drop in" at bounding box center [668, 139] width 44 height 21
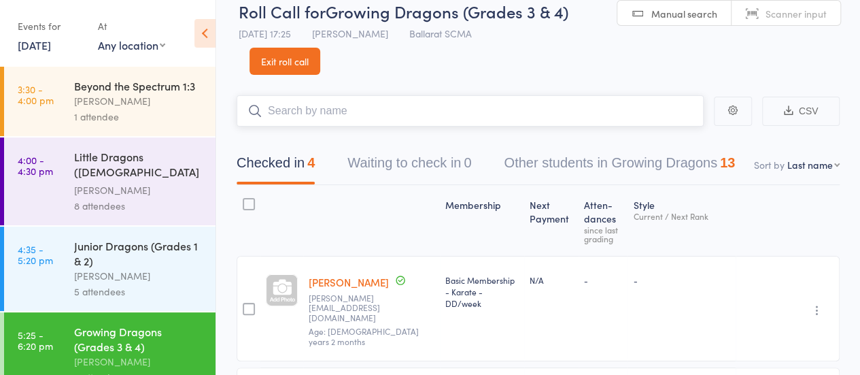
scroll to position [8, 0]
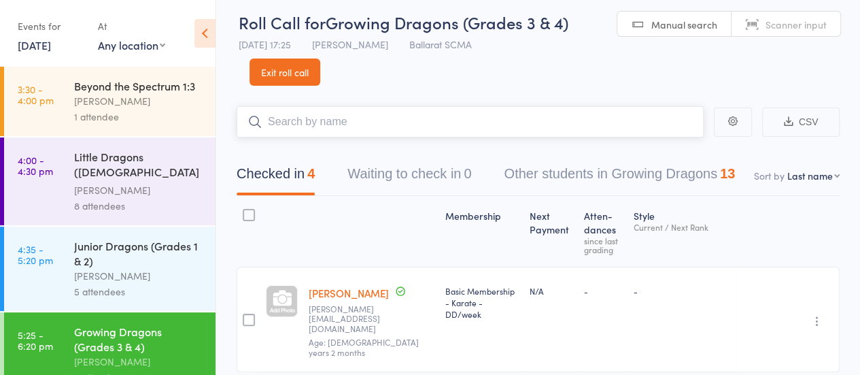
drag, startPoint x: 665, startPoint y: 123, endPoint x: 661, endPoint y: 116, distance: 7.9
click at [665, 121] on input "search" at bounding box center [470, 121] width 467 height 31
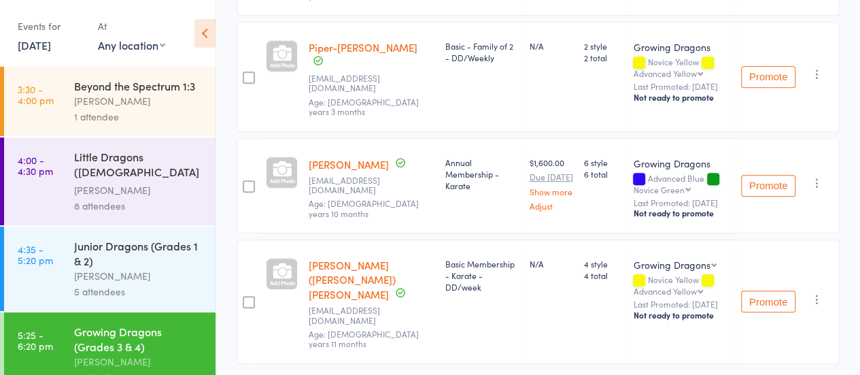
scroll to position [367, 0]
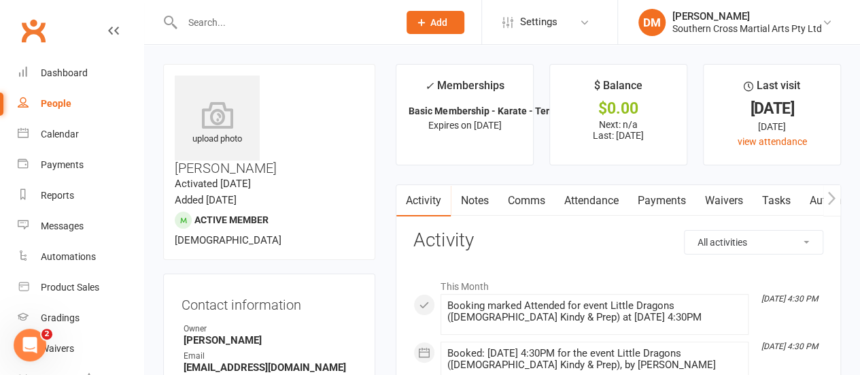
scroll to position [279, 0]
